Goal: Information Seeking & Learning: Find specific fact

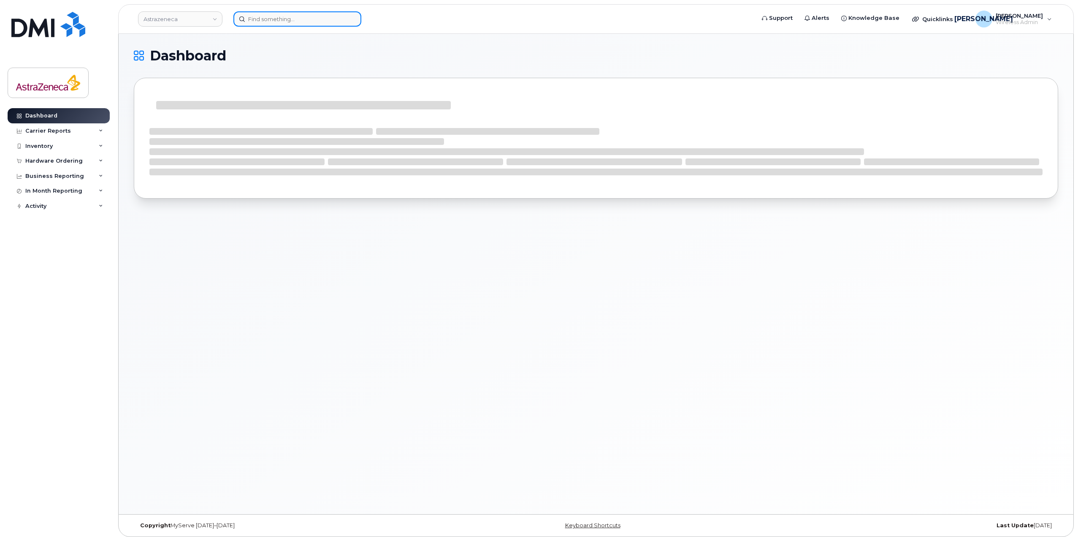
click at [287, 24] on input at bounding box center [297, 18] width 128 height 15
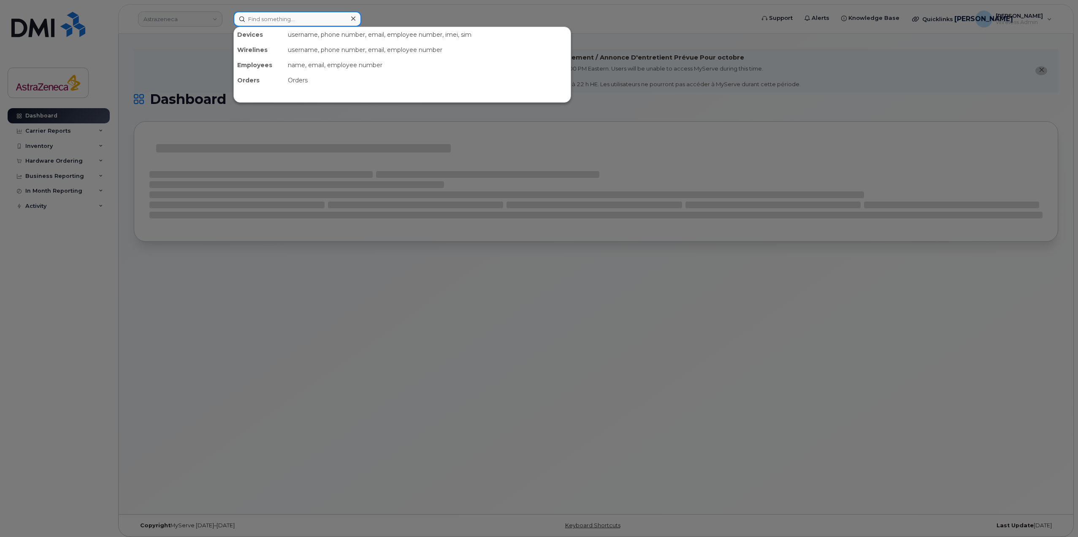
paste input "Carina D'Aiuto"
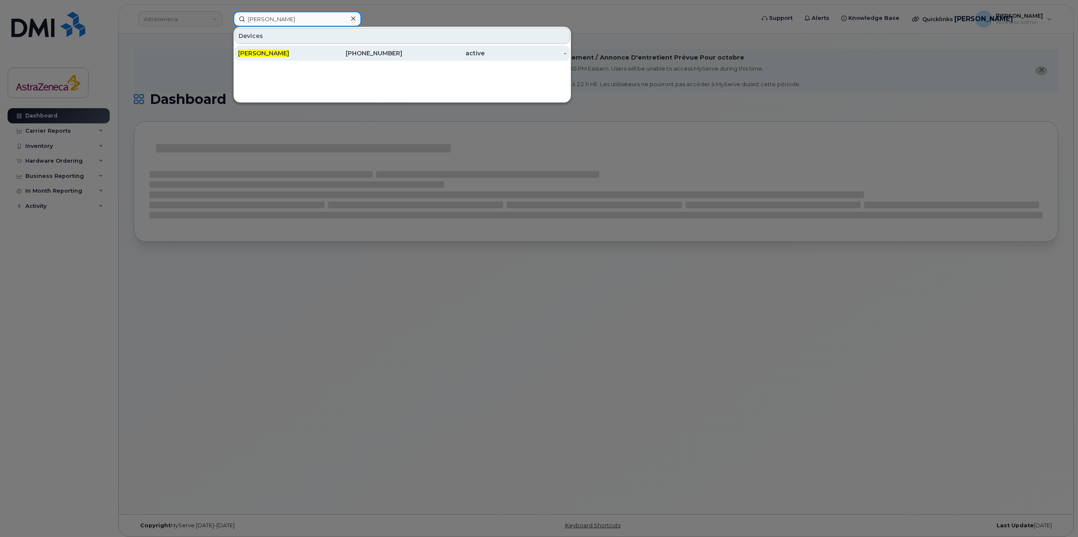
type input "Carina D'Aiuto"
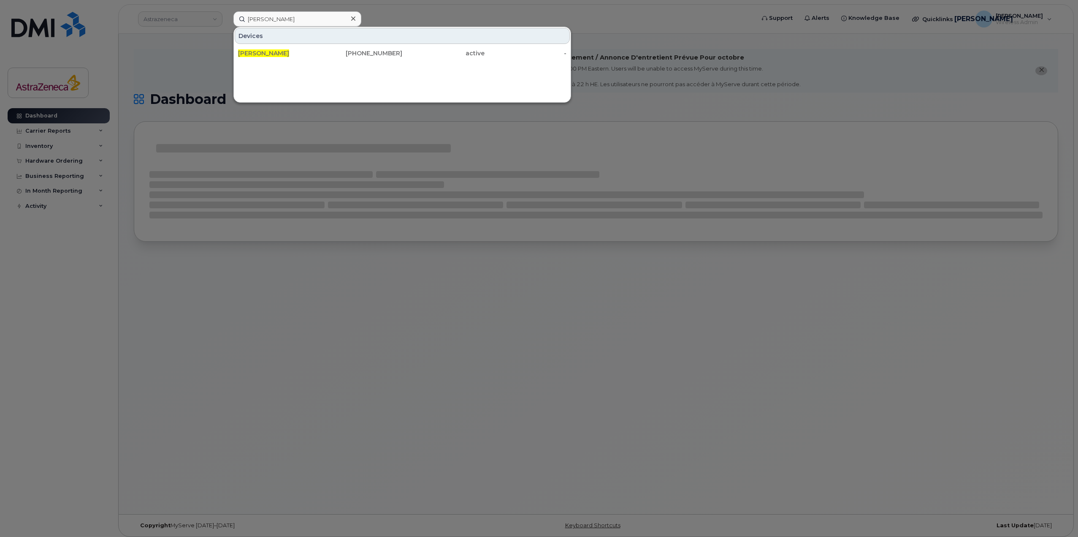
drag, startPoint x: 342, startPoint y: 60, endPoint x: 347, endPoint y: 135, distance: 75.3
click at [342, 60] on div "514-649-1823" at bounding box center [361, 53] width 82 height 15
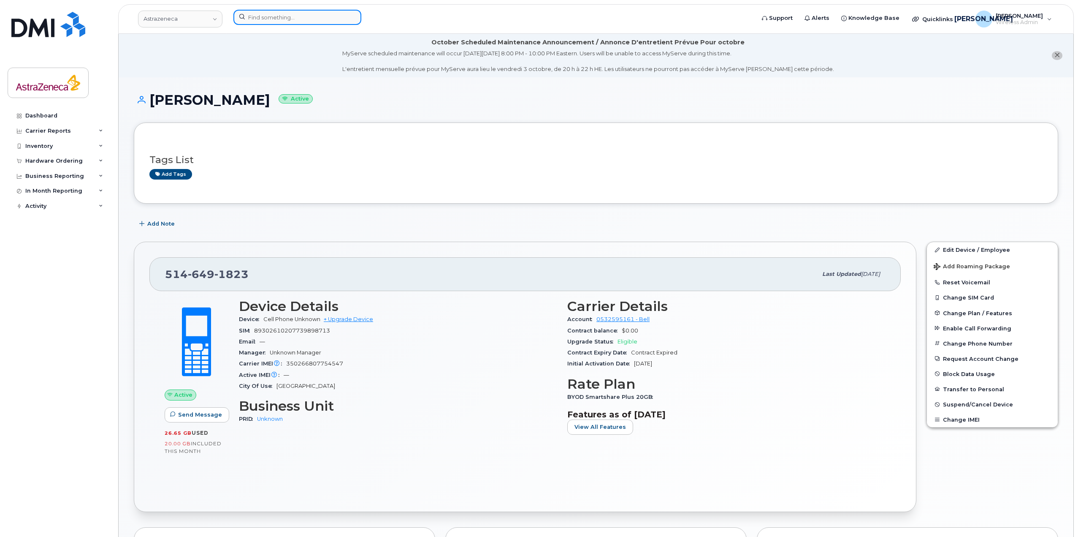
click at [279, 20] on input at bounding box center [297, 17] width 128 height 15
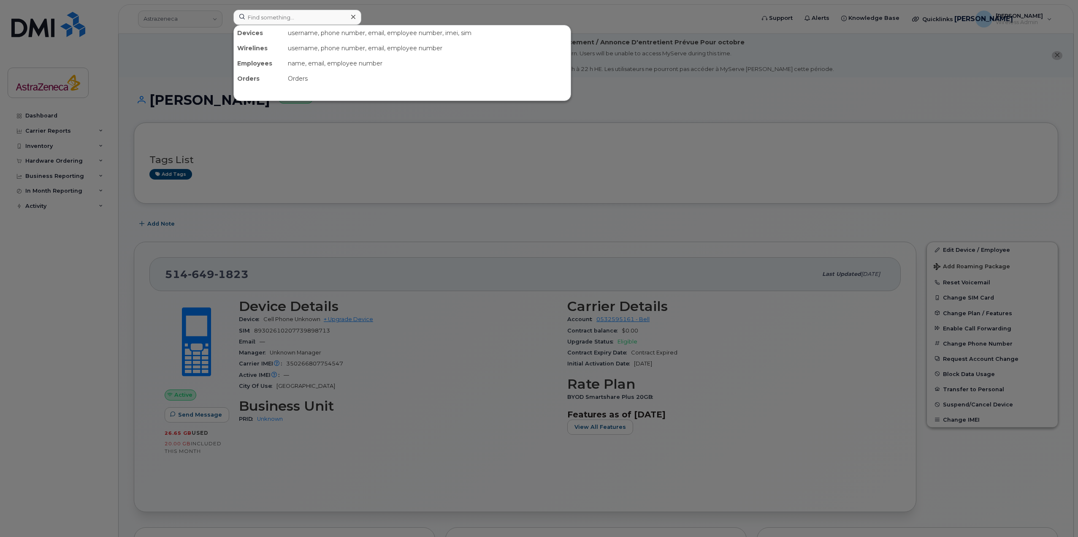
click at [31, 115] on div at bounding box center [539, 268] width 1078 height 537
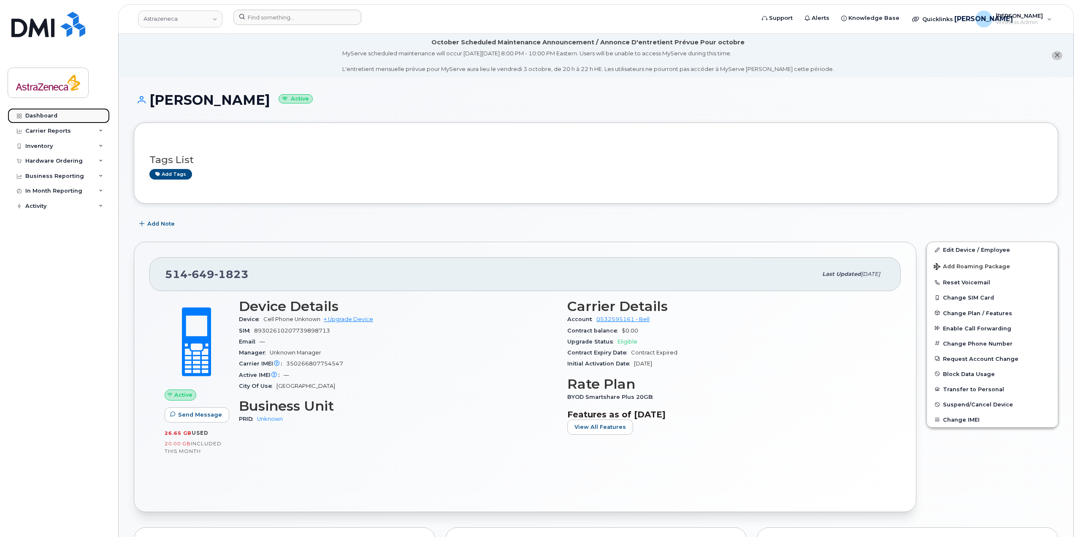
click at [33, 115] on div "Dashboard" at bounding box center [41, 115] width 32 height 7
click at [65, 120] on link "Dashboard" at bounding box center [59, 115] width 102 height 15
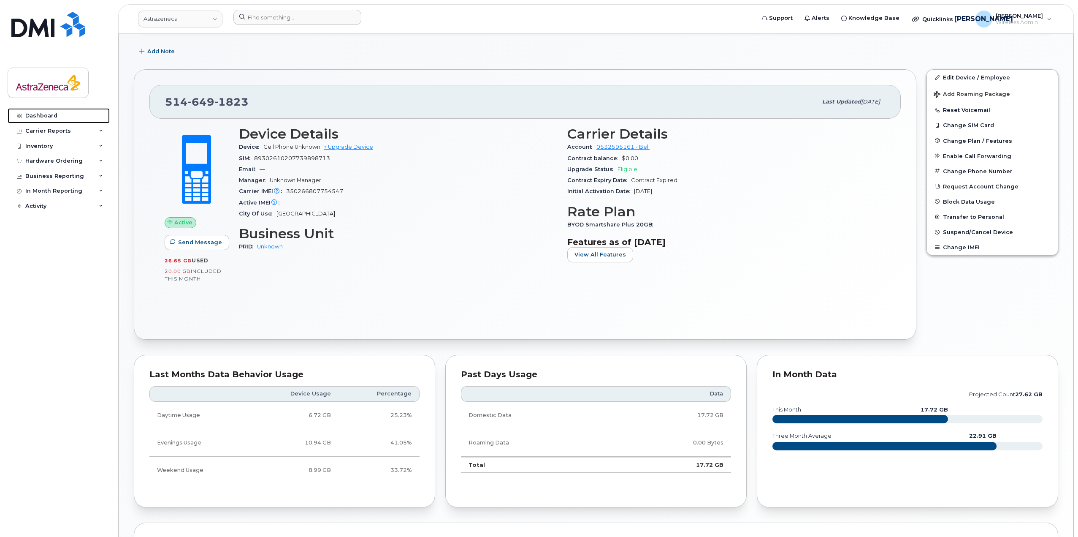
scroll to position [348, 0]
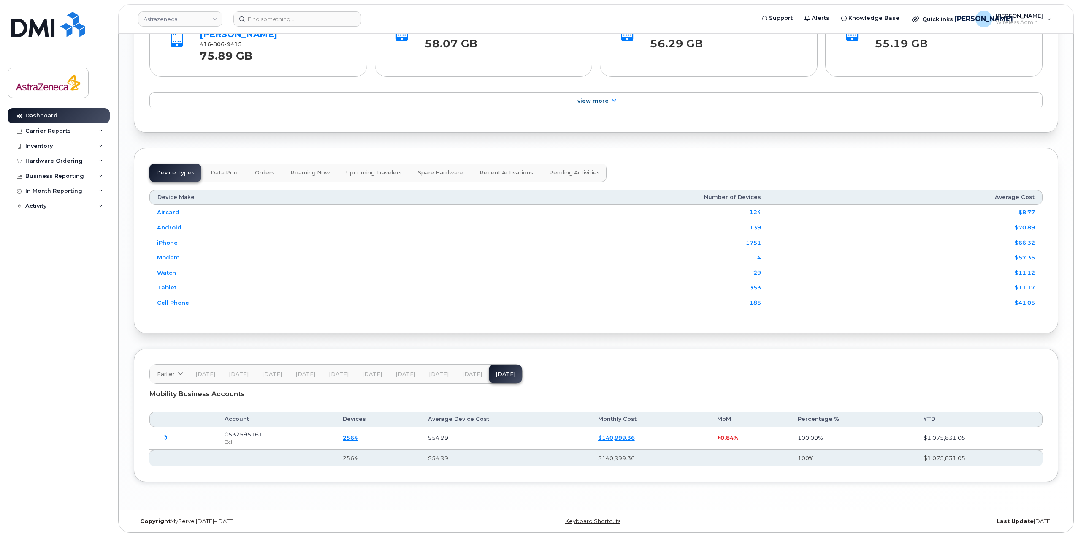
scroll to position [1073, 0]
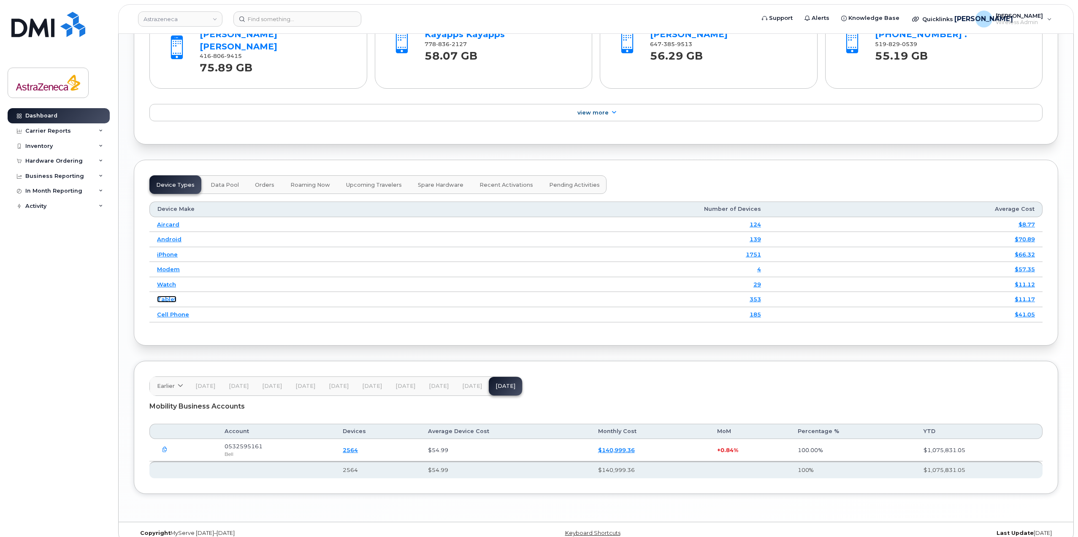
click at [165, 295] on link "Tablet" at bounding box center [166, 298] width 19 height 7
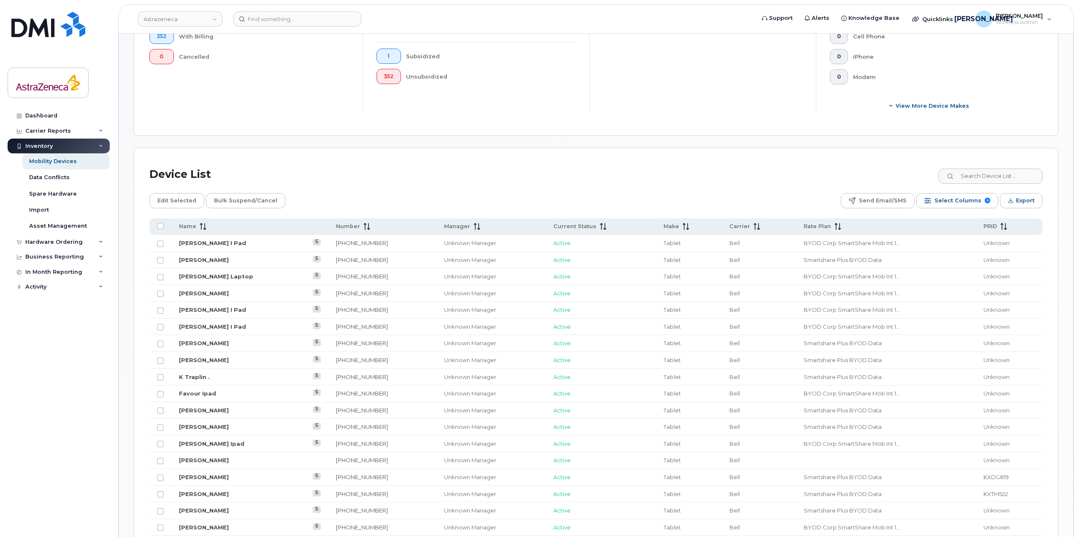
scroll to position [338, 0]
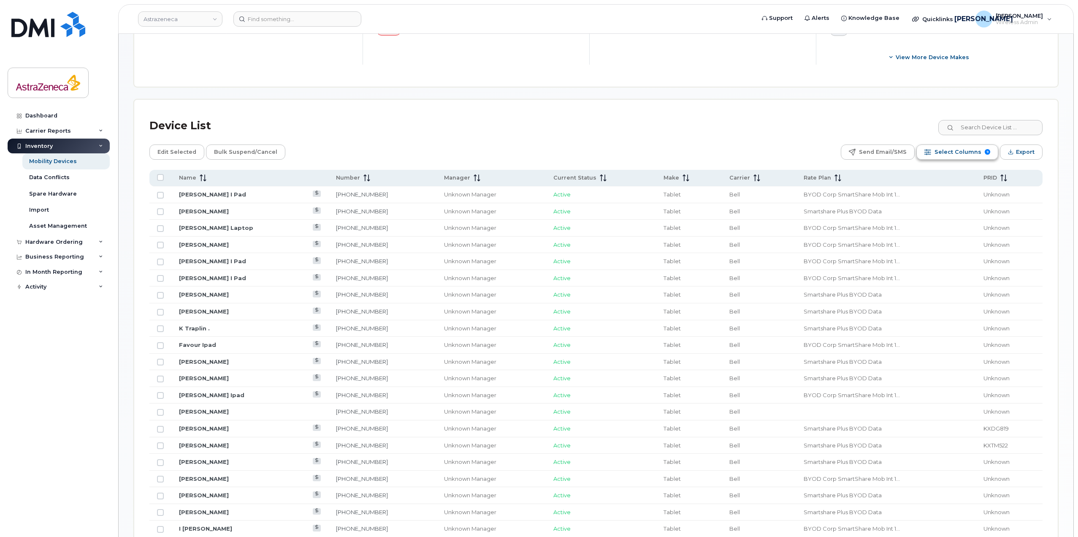
click at [962, 150] on span "Select Columns" at bounding box center [958, 152] width 47 height 13
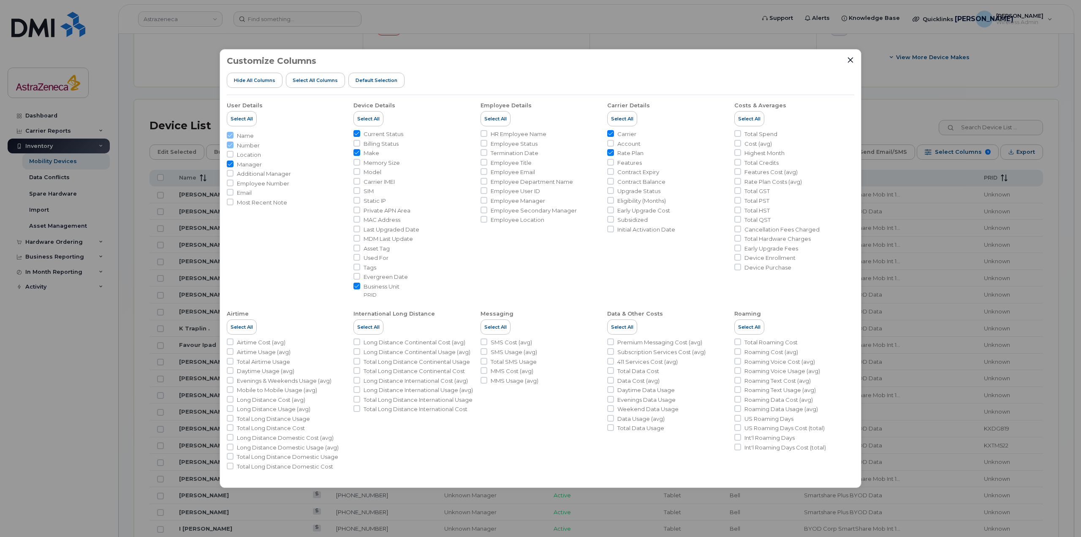
click at [856, 60] on div "Customize Columns Hide All Columns Select all Columns Default Selection User De…" at bounding box center [540, 268] width 642 height 439
click at [848, 58] on icon "Close" at bounding box center [850, 59] width 5 height 5
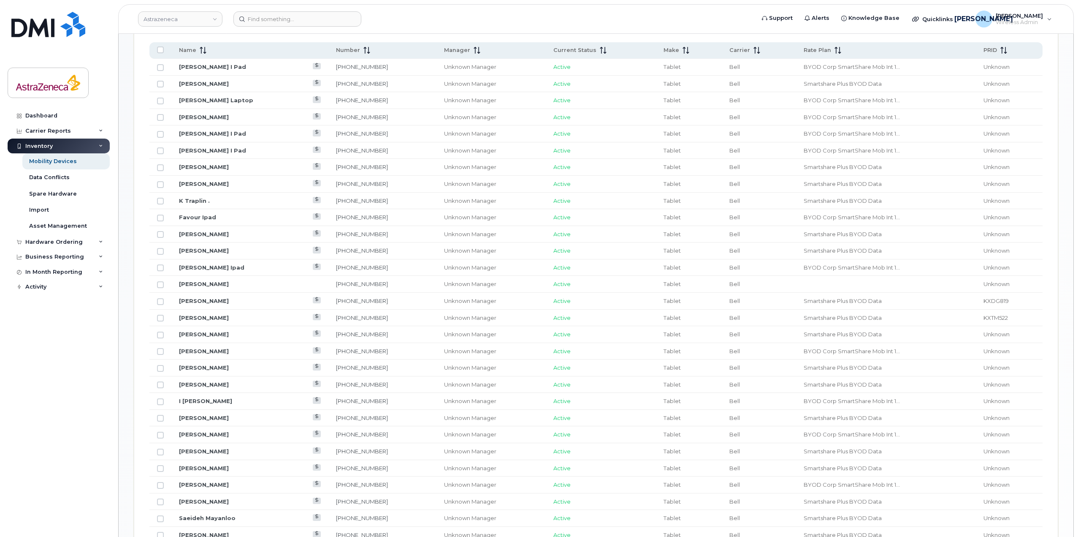
scroll to position [507, 0]
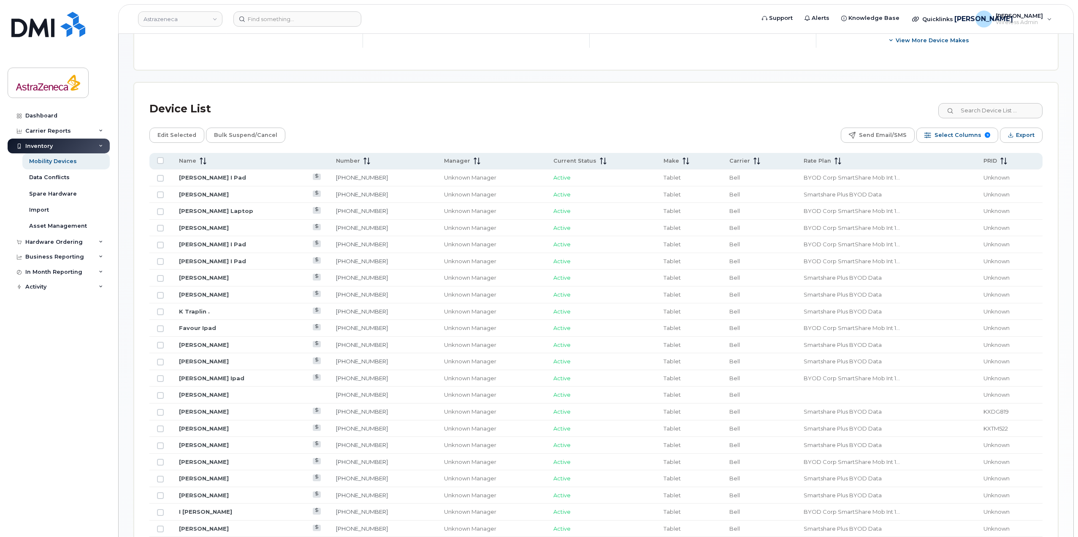
scroll to position [900, 0]
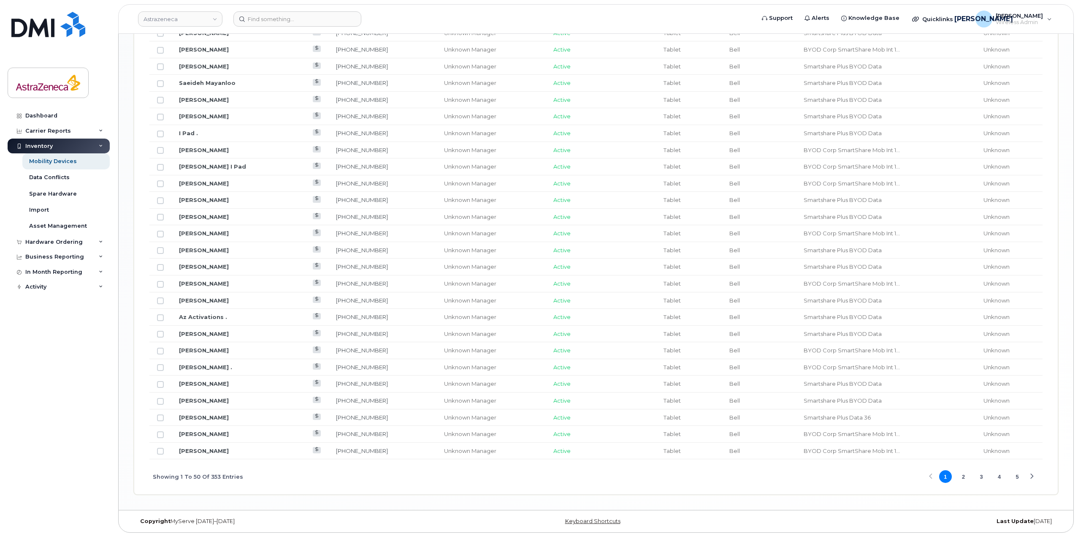
click at [962, 477] on button "2" at bounding box center [963, 476] width 13 height 13
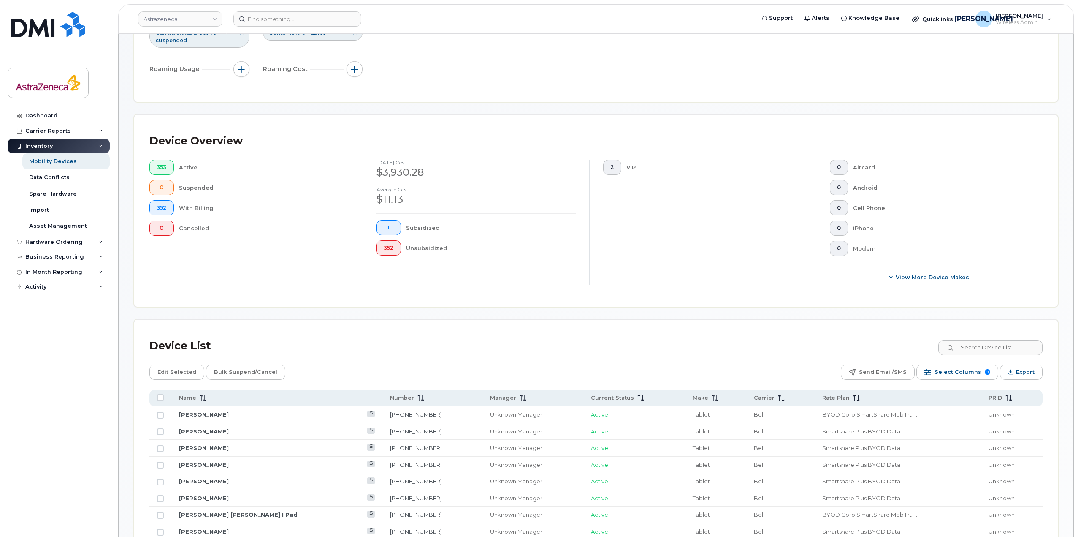
scroll to position [0, 0]
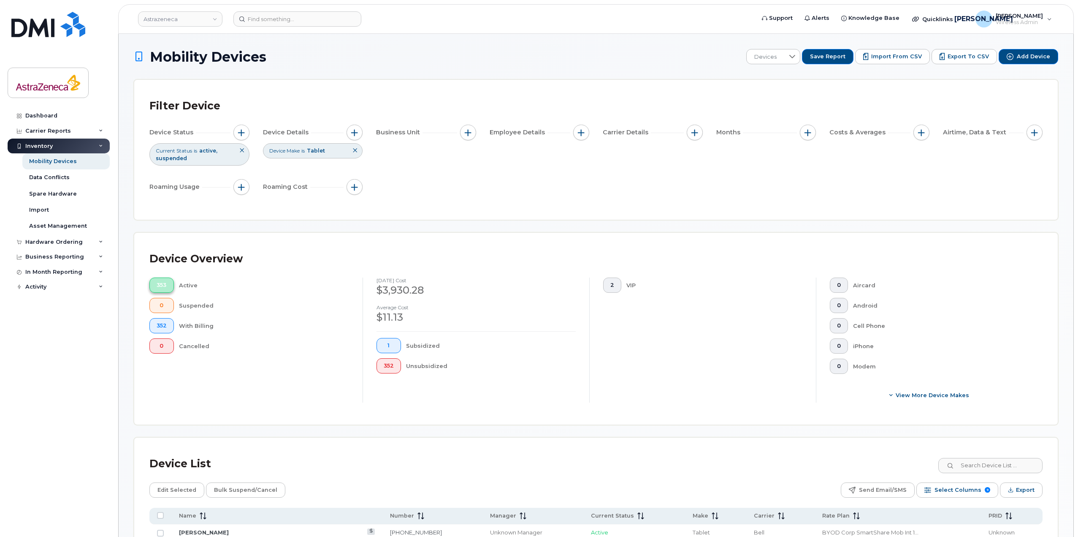
click at [163, 287] on span "353" at bounding box center [162, 285] width 10 height 7
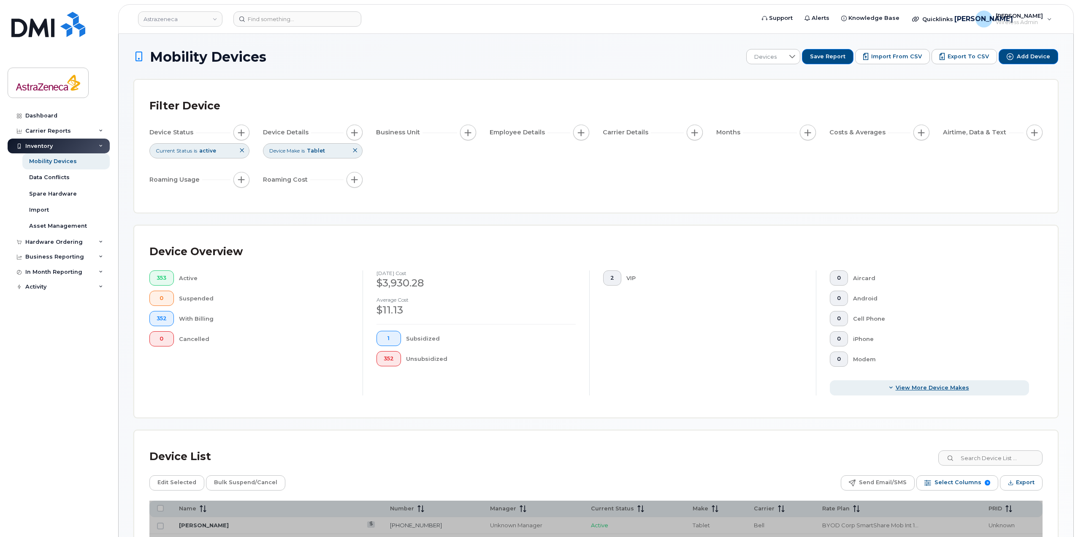
click at [955, 392] on button "View More Device Makes" at bounding box center [929, 387] width 199 height 15
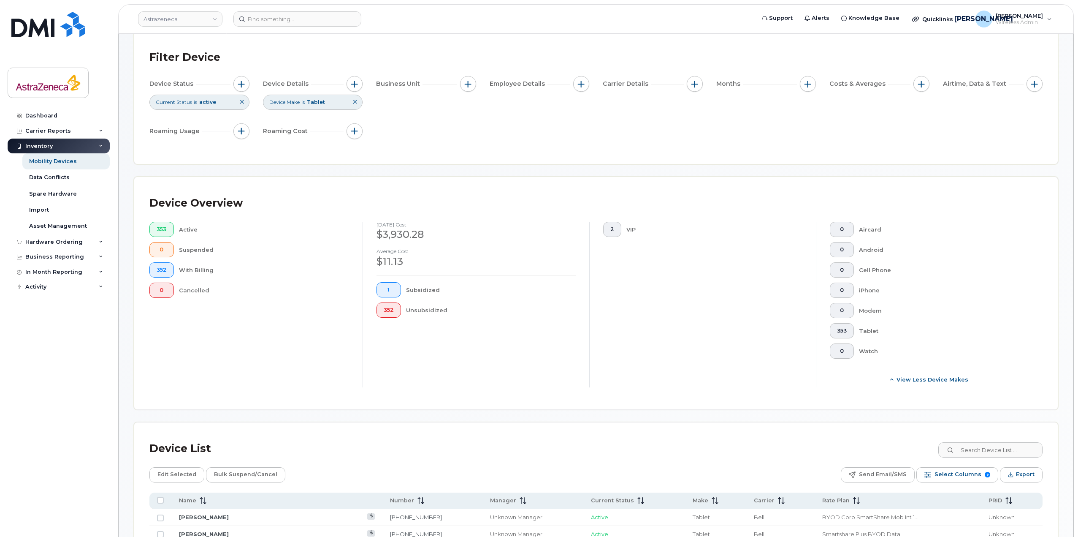
scroll to position [127, 0]
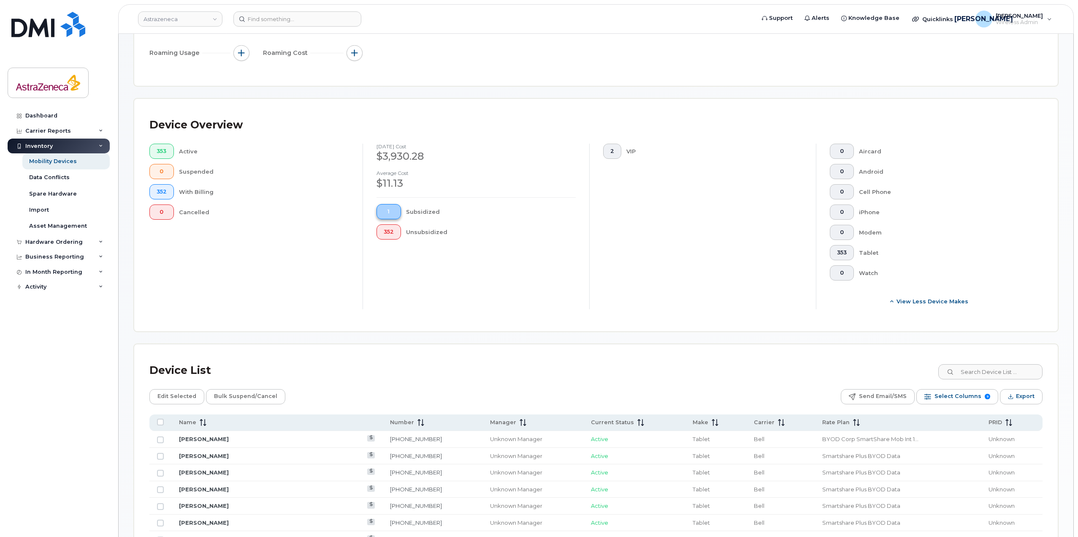
click at [379, 210] on button "1" at bounding box center [389, 211] width 24 height 15
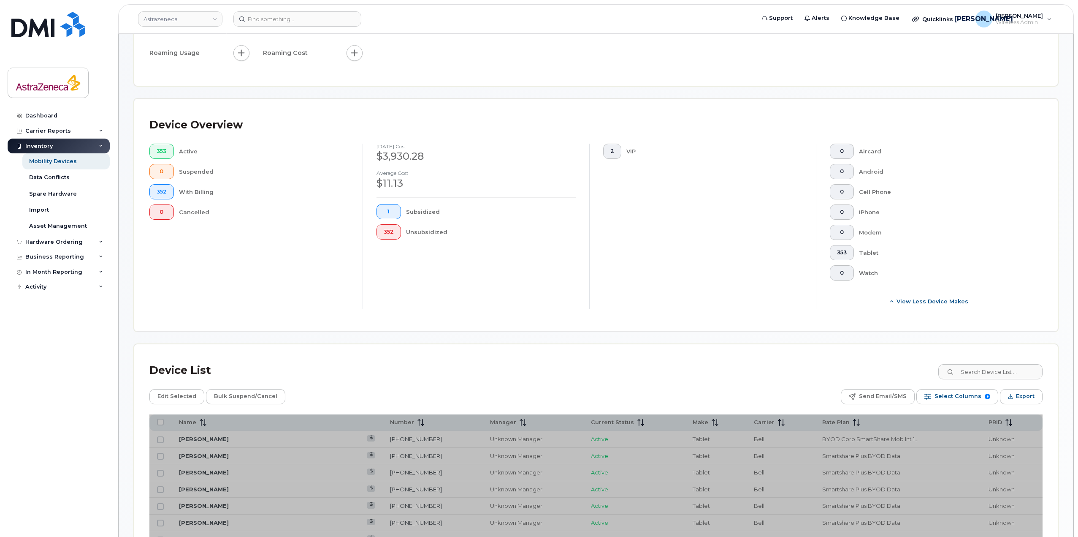
scroll to position [338, 0]
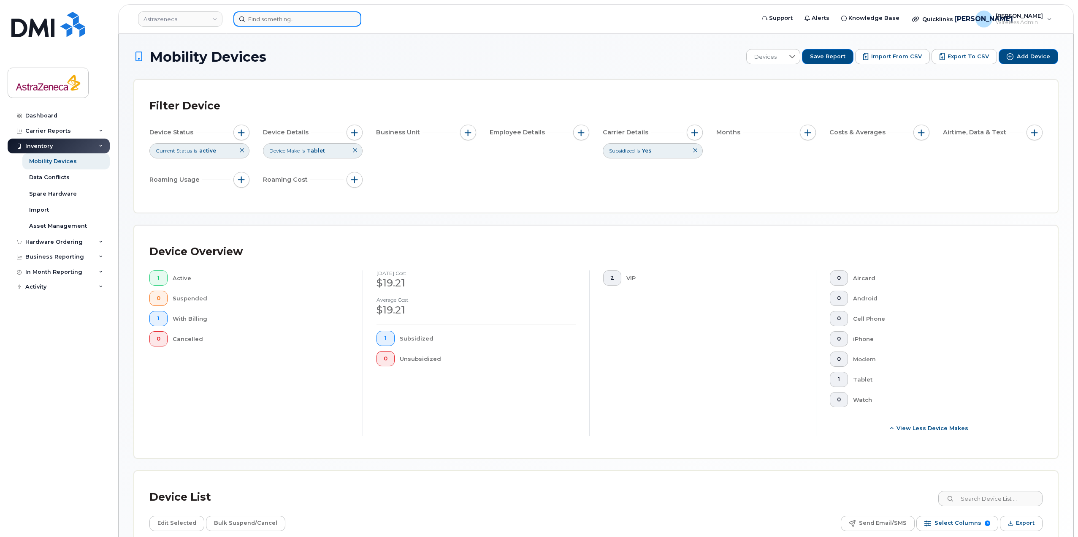
click at [278, 19] on input at bounding box center [297, 18] width 128 height 15
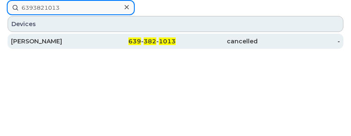
type input "6393821013"
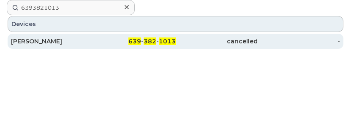
click at [174, 45] on div "639 - 382 - 1013" at bounding box center [134, 41] width 82 height 8
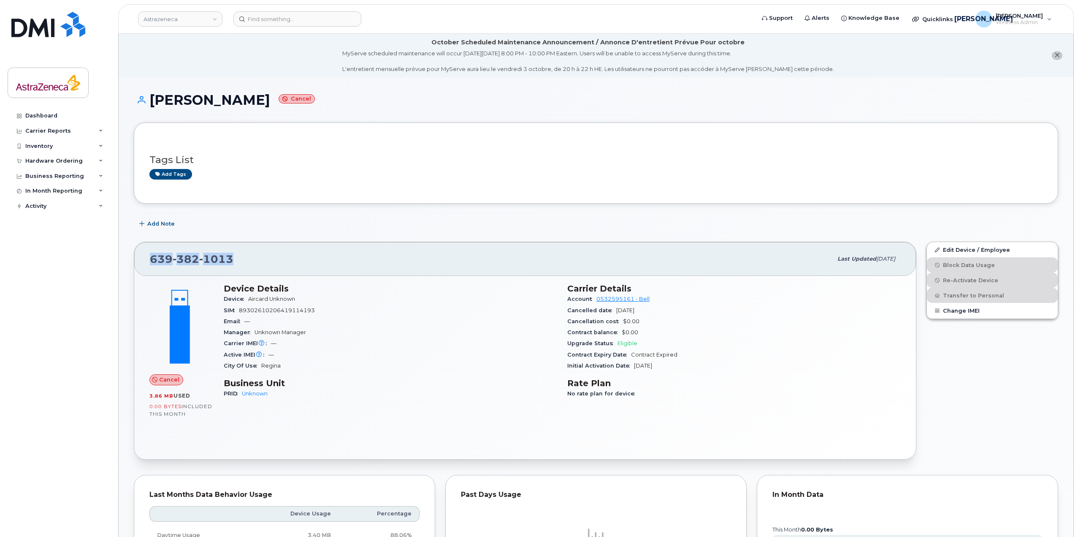
drag, startPoint x: 245, startPoint y: 265, endPoint x: 149, endPoint y: 255, distance: 95.9
click at [149, 255] on div "[PHONE_NUMBER] Last updated [DATE]" at bounding box center [525, 259] width 782 height 34
copy span "[PHONE_NUMBER]"
click at [302, 13] on input at bounding box center [297, 18] width 128 height 15
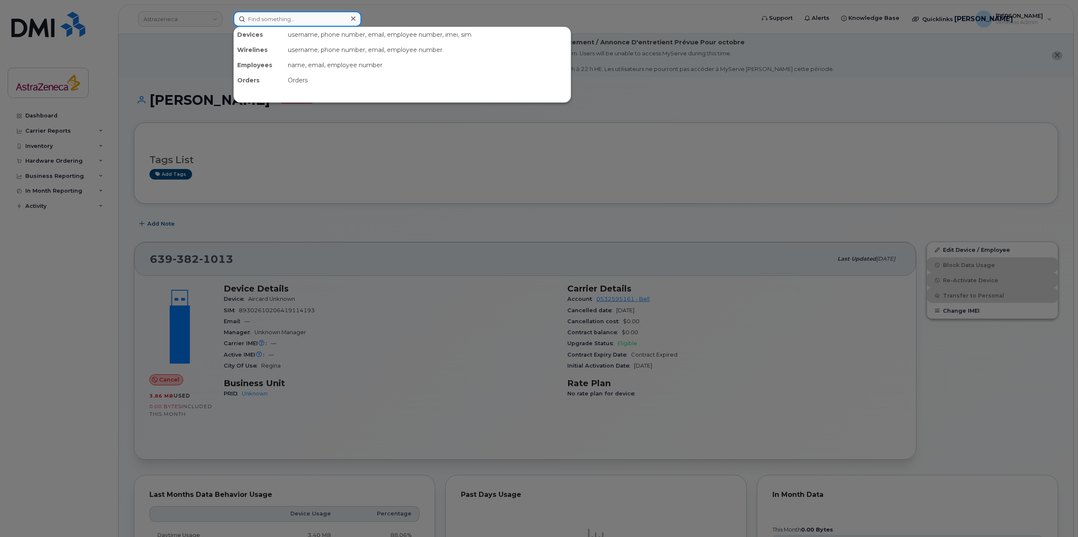
paste input "6393821013"
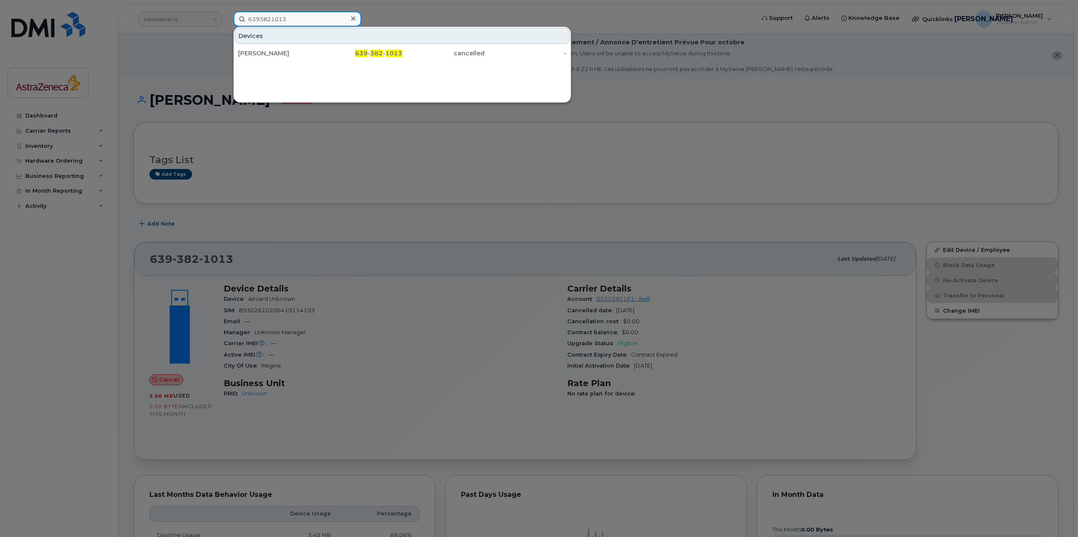
type input "6393821013"
click at [443, 249] on div at bounding box center [539, 268] width 1078 height 537
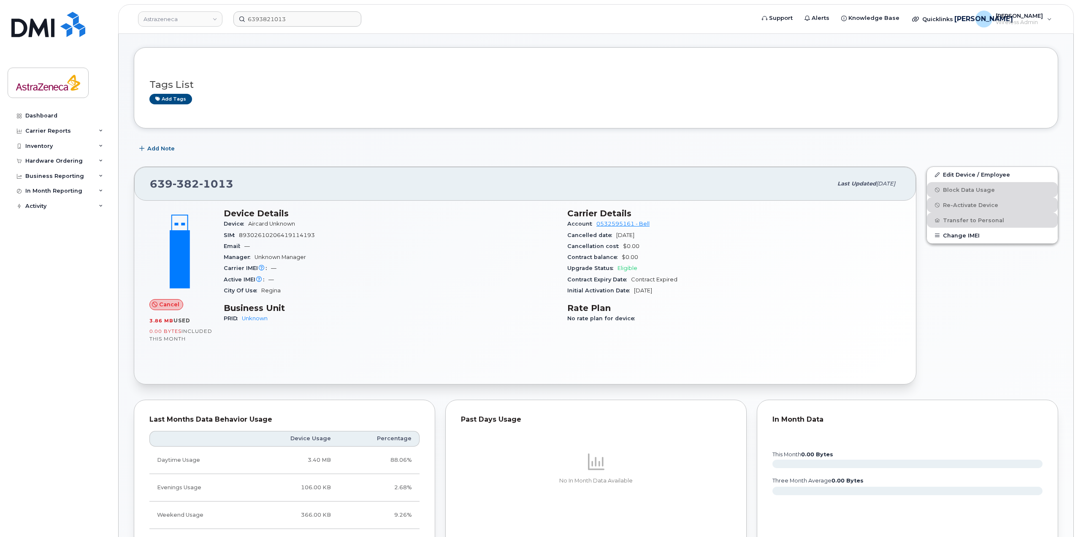
scroll to position [127, 0]
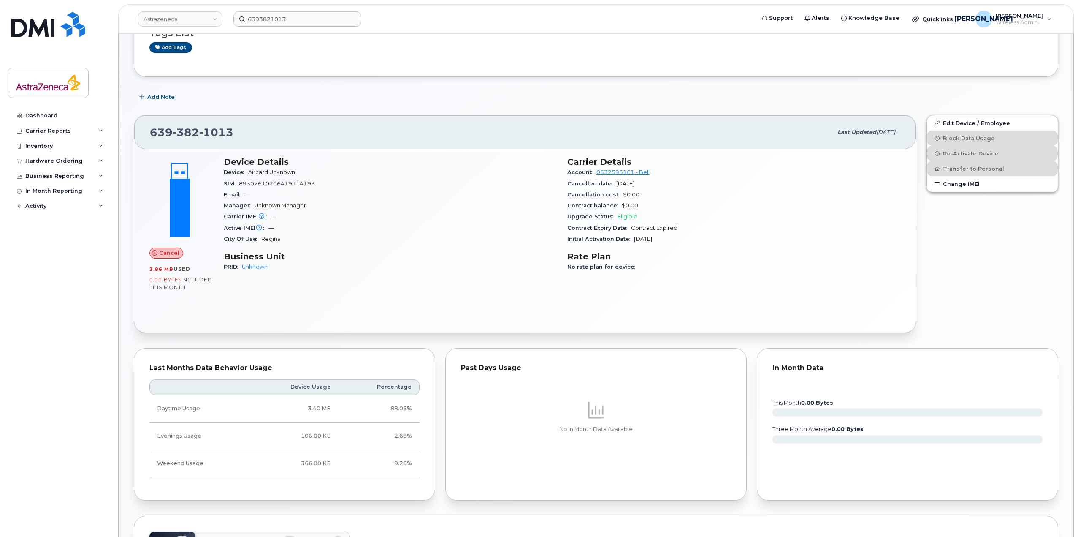
click at [268, 236] on span "Regina" at bounding box center [270, 239] width 19 height 6
click at [257, 185] on span "Carrier IMEI is reported during the last billing cycle or change of service" at bounding box center [262, 190] width 84 height 42
click at [326, 184] on div "SIM [TECHNICAL_ID]" at bounding box center [390, 183] width 333 height 11
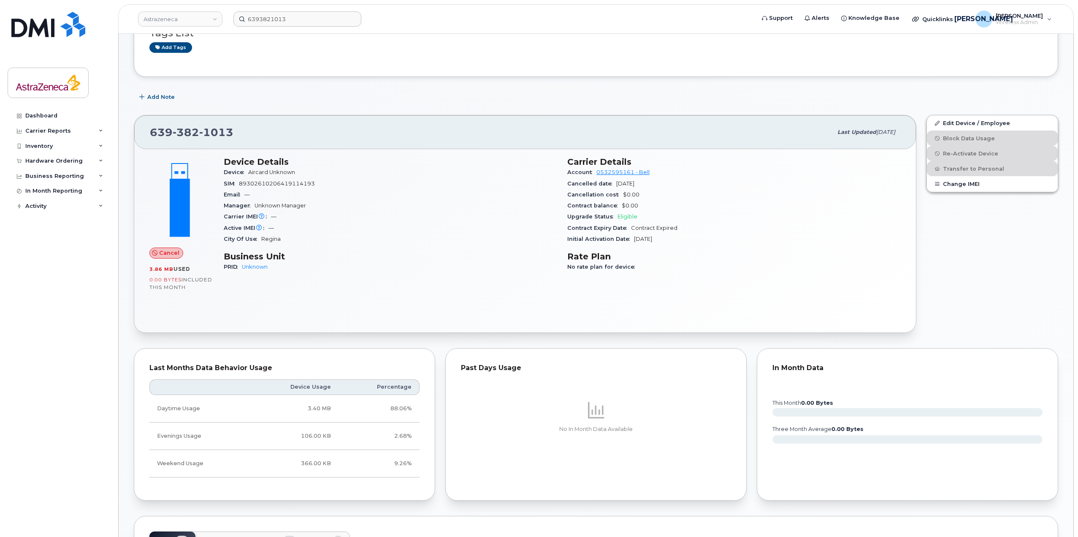
click at [300, 184] on span "89302610206419114193" at bounding box center [277, 183] width 76 height 6
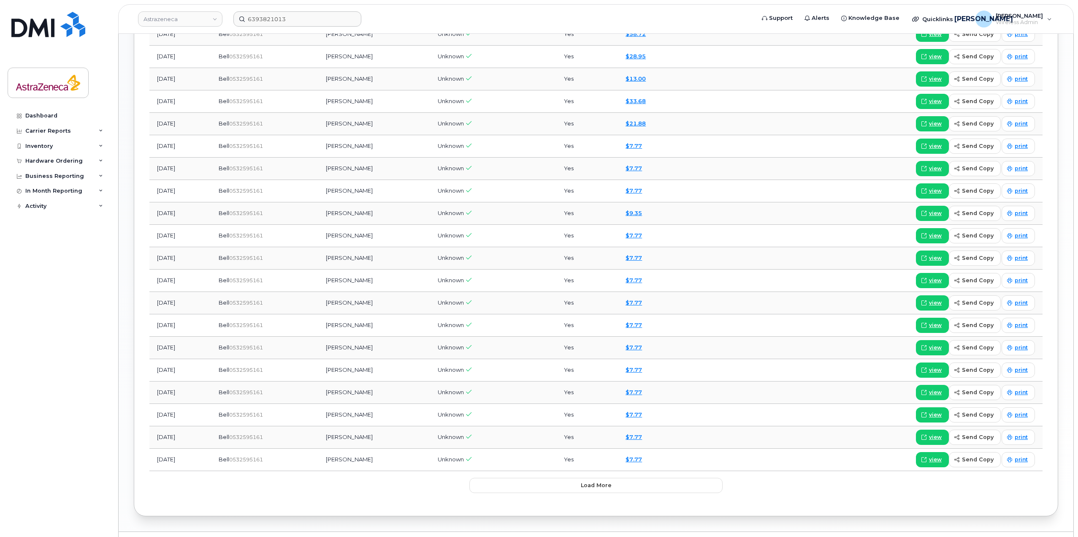
scroll to position [810, 0]
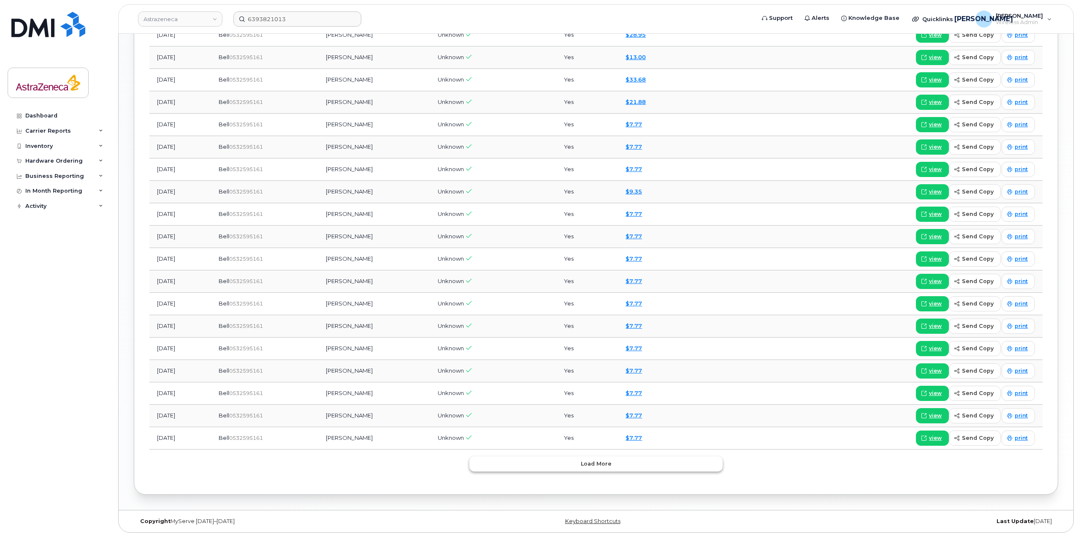
click at [588, 467] on span "Load more" at bounding box center [596, 463] width 31 height 8
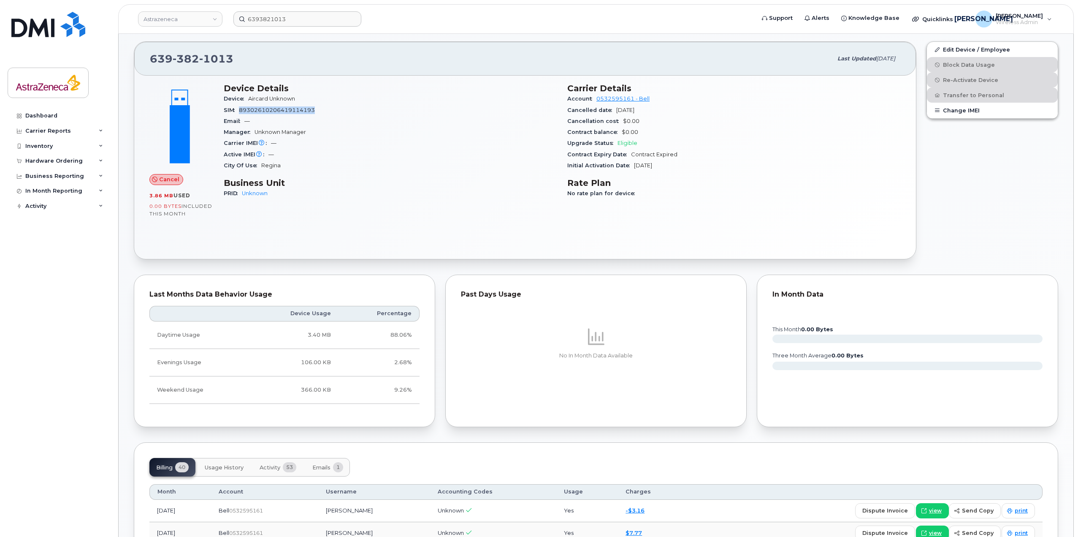
scroll to position [0, 0]
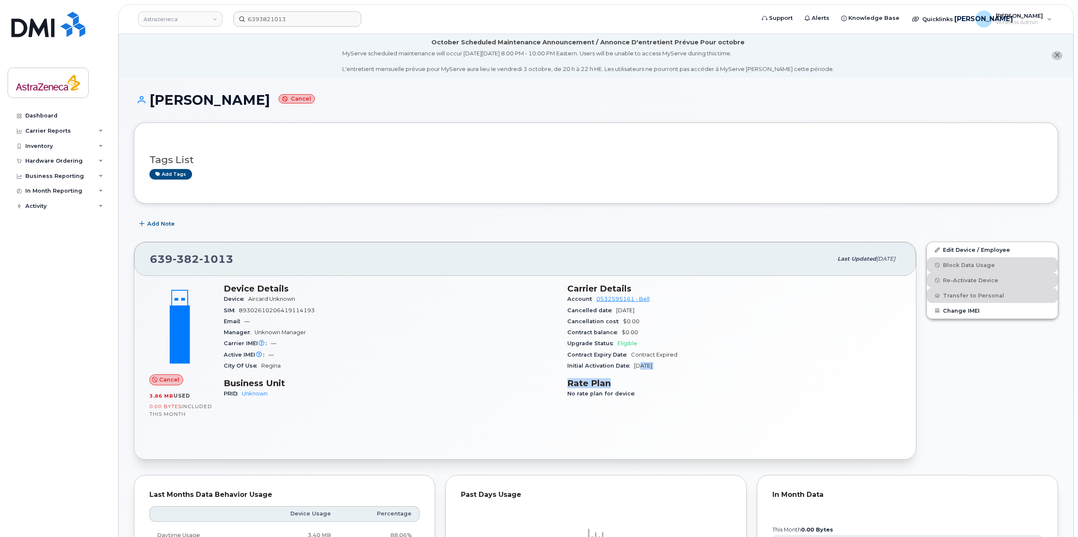
drag, startPoint x: 650, startPoint y: 367, endPoint x: 642, endPoint y: 363, distance: 9.5
click at [642, 366] on div "Carrier Details Account 0532595161 - Bell Cancelled date [DATE] Cancellation co…" at bounding box center [734, 344] width 344 height 133
click at [642, 363] on span "[DATE]" at bounding box center [643, 365] width 18 height 6
